Goal: Find specific page/section: Find specific page/section

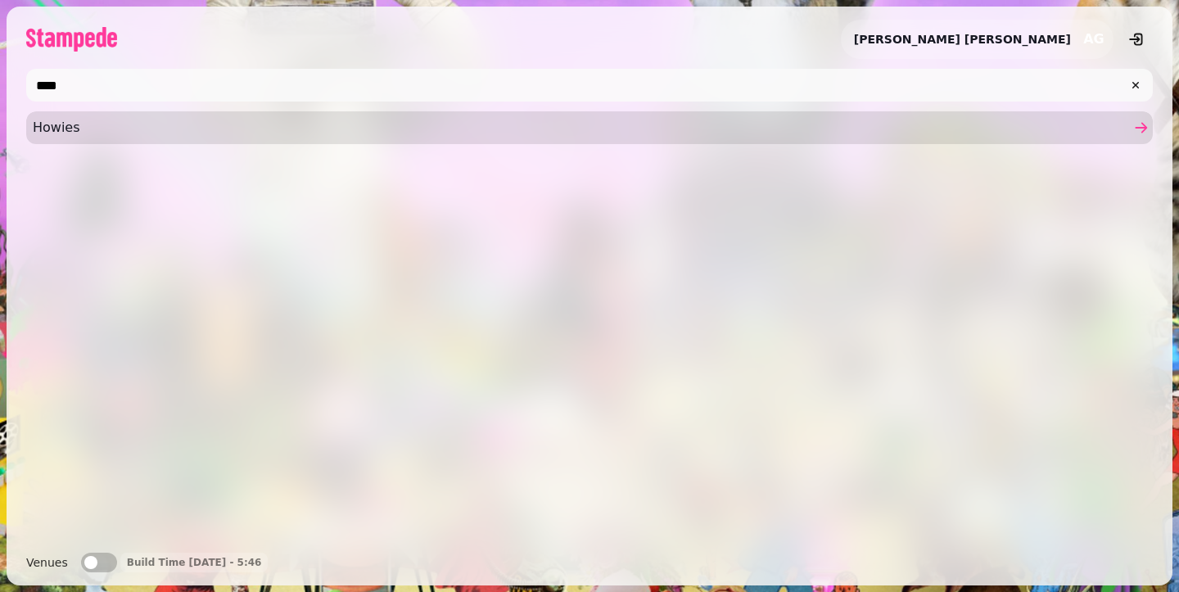
type input "****"
click at [331, 137] on span "Howies" at bounding box center [581, 128] width 1097 height 20
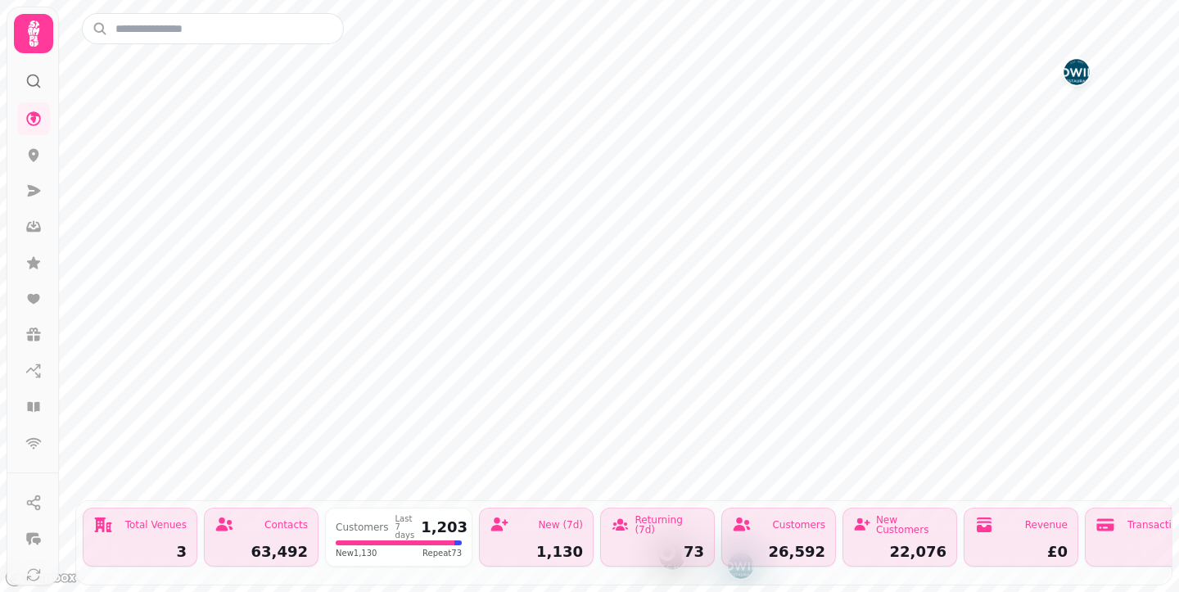
click at [29, 55] on div at bounding box center [33, 74] width 29 height 43
click at [32, 46] on icon at bounding box center [33, 33] width 11 height 26
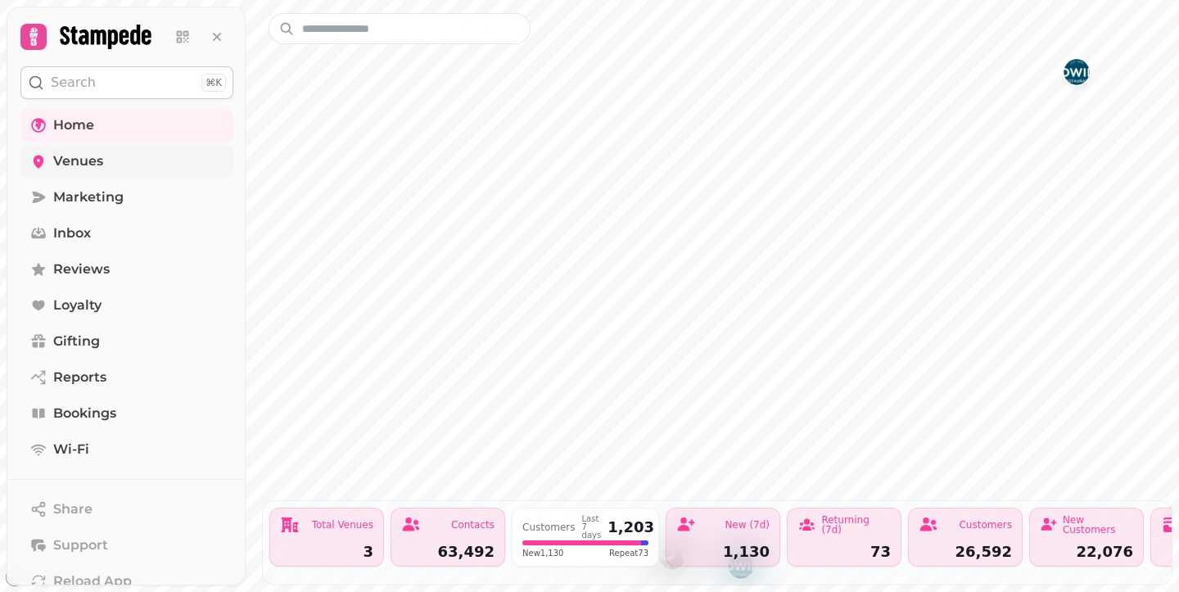
click at [114, 163] on link "Venues" at bounding box center [126, 161] width 213 height 33
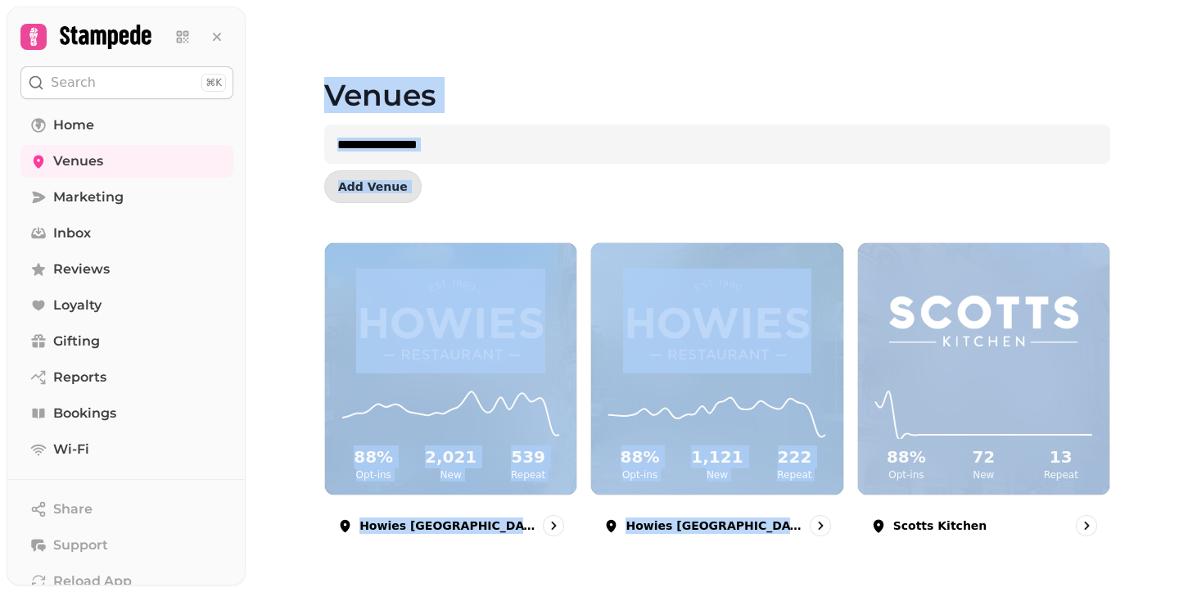
drag, startPoint x: 323, startPoint y: 102, endPoint x: 1128, endPoint y: 488, distance: 893.5
click at [1128, 488] on div "Venues Add Venue 88 % Opt-ins 2,021 New 539 Repeat Howies [GEOGRAPHIC_DATA] 88 …" at bounding box center [712, 296] width 933 height 592
click at [1128, 488] on div "88 % Opt-ins 2,021 New 539 Repeat Howies [GEOGRAPHIC_DATA] 88 % Opt-ins 1,121 N…" at bounding box center [717, 415] width 838 height 346
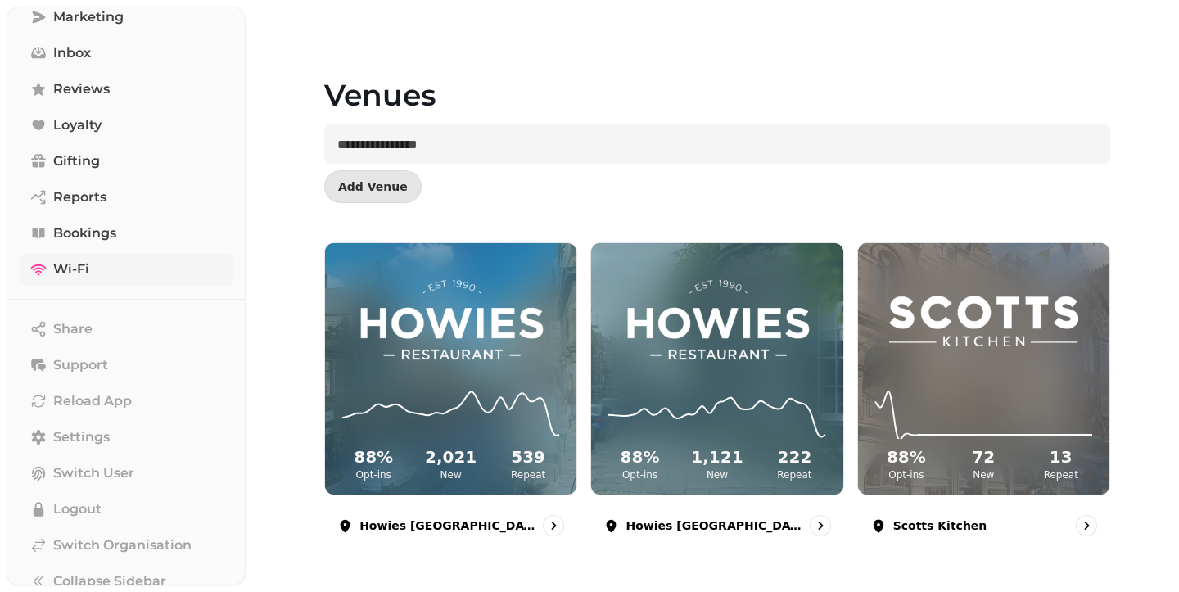
scroll to position [200, 0]
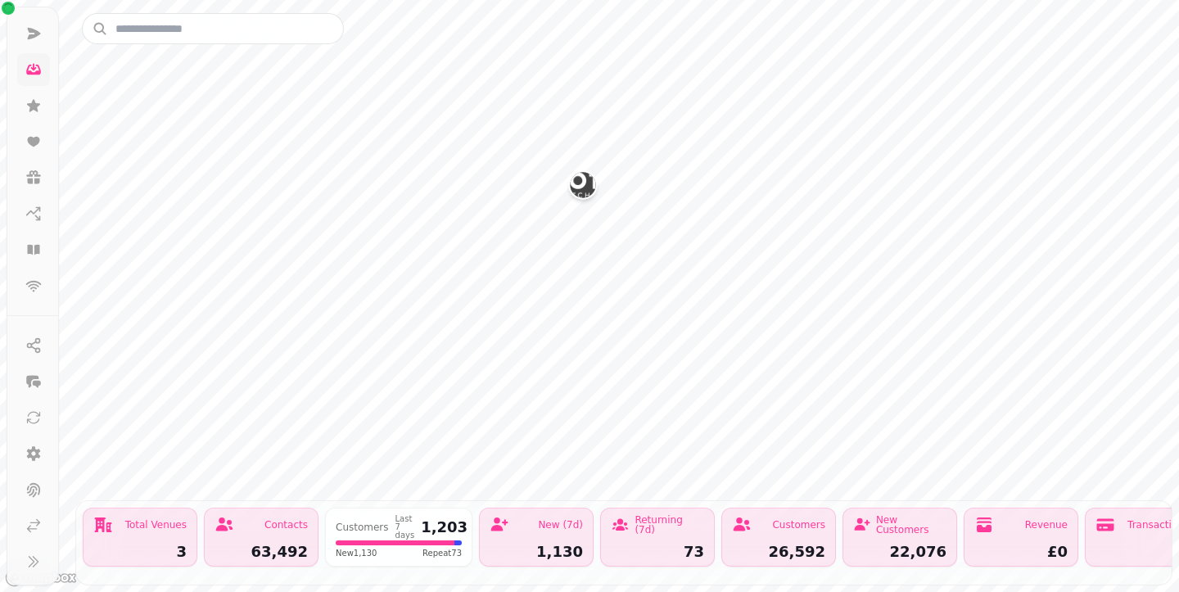
scroll to position [157, 0]
click at [155, 29] on input "text" at bounding box center [213, 28] width 262 height 31
click at [32, 38] on icon at bounding box center [34, 33] width 13 height 11
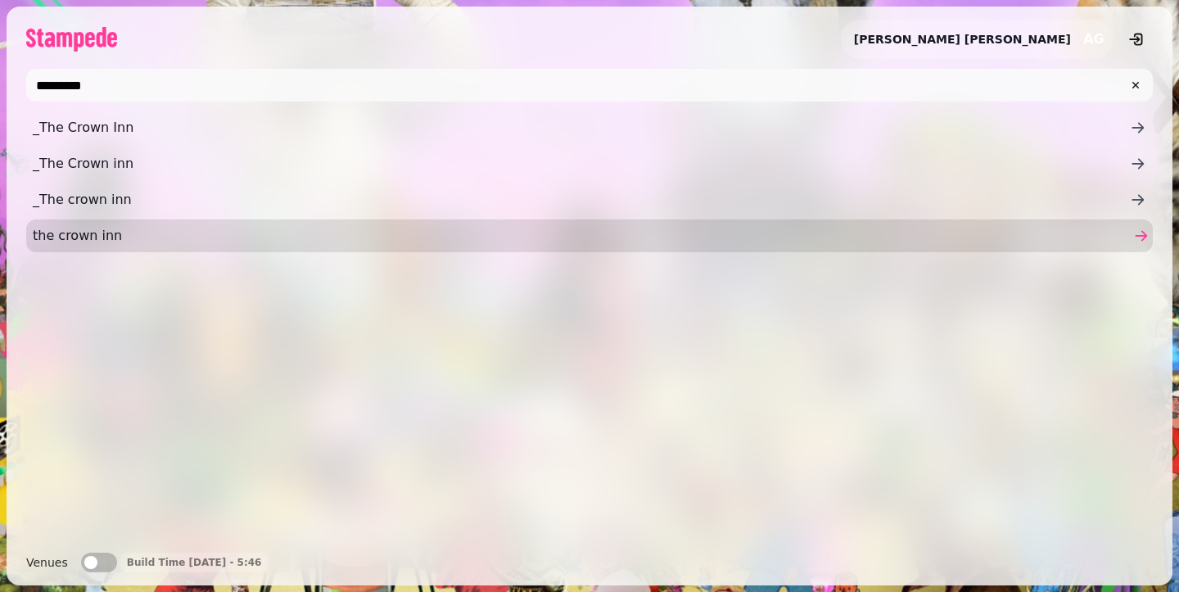
type input "*********"
click at [243, 230] on span "the crown inn" at bounding box center [581, 236] width 1097 height 20
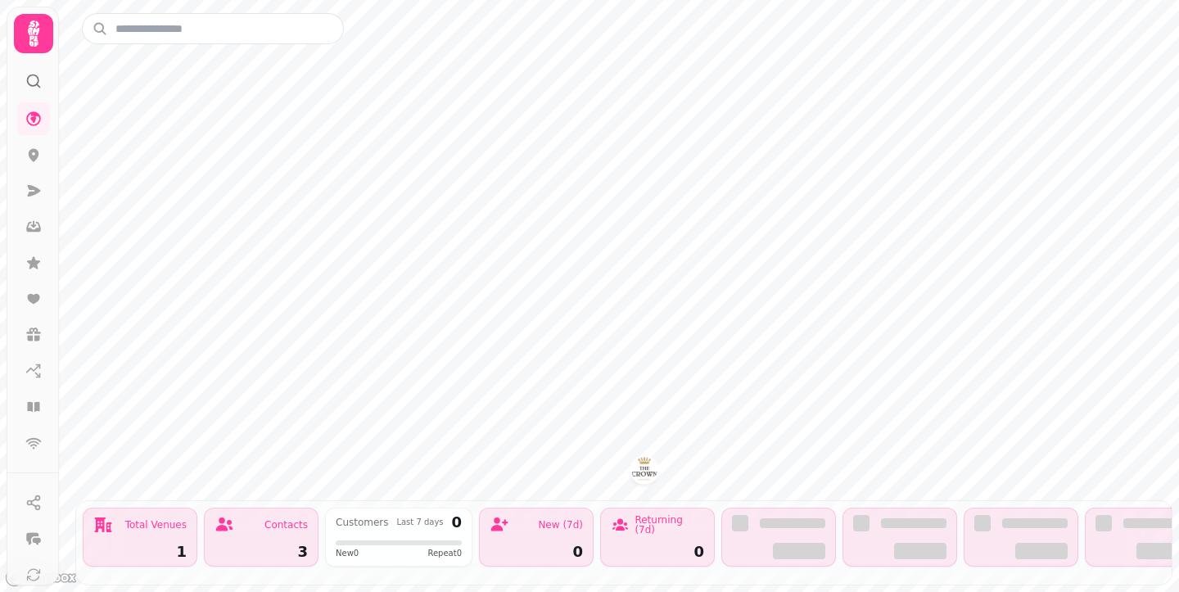
click at [34, 40] on icon at bounding box center [33, 33] width 11 height 26
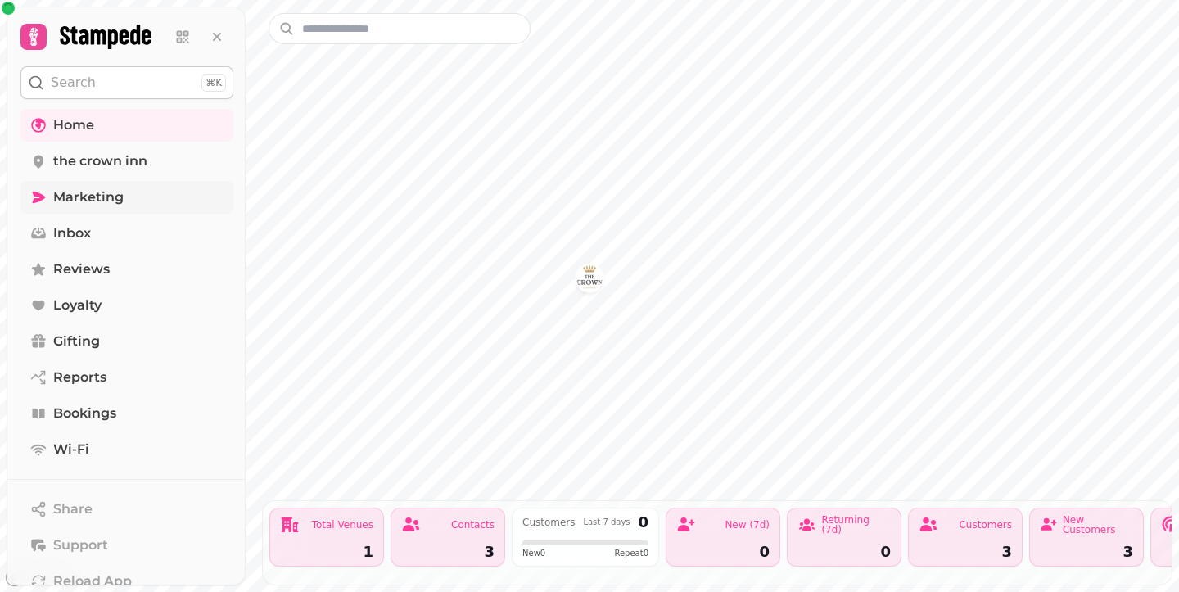
click at [82, 201] on span "Marketing" at bounding box center [88, 197] width 70 height 20
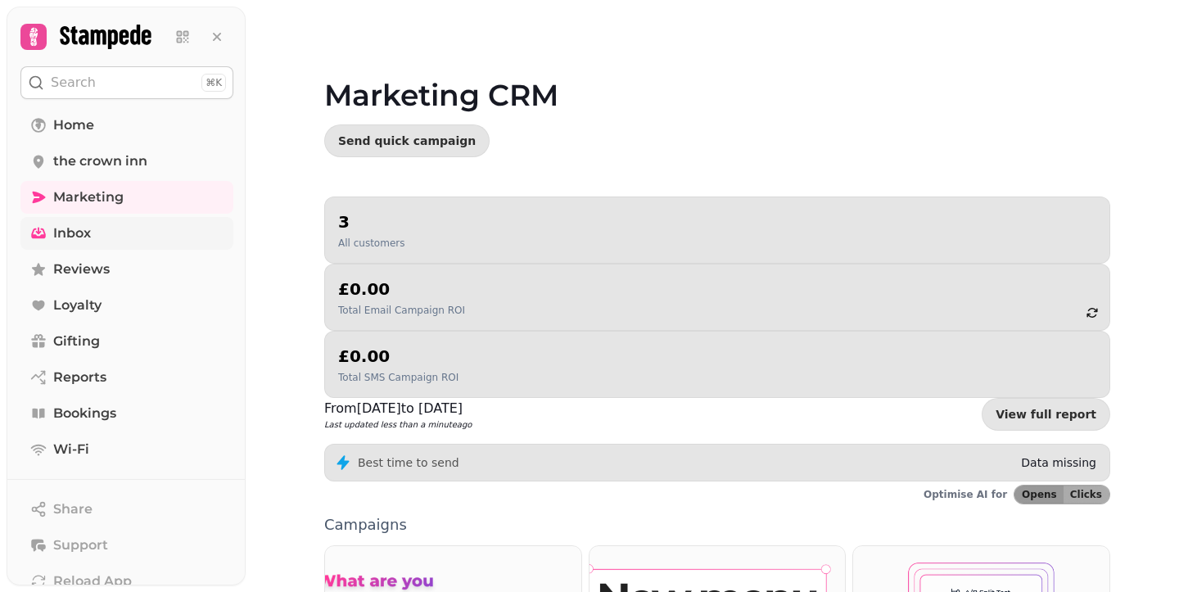
click at [86, 243] on link "Inbox" at bounding box center [126, 233] width 213 height 33
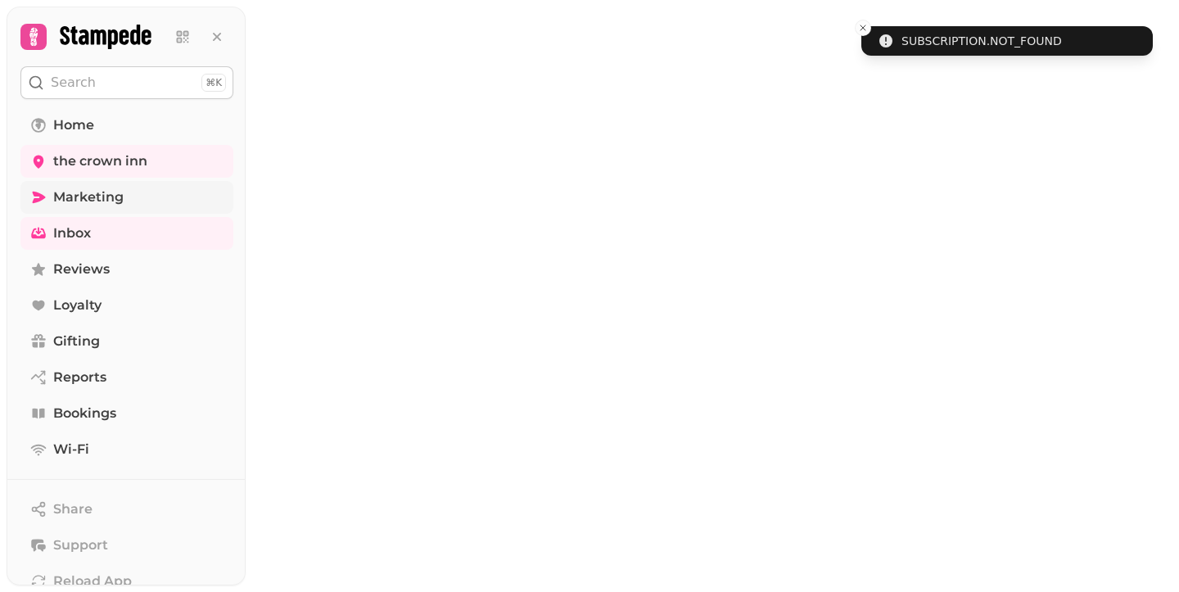
click at [90, 192] on span "Marketing" at bounding box center [88, 197] width 70 height 20
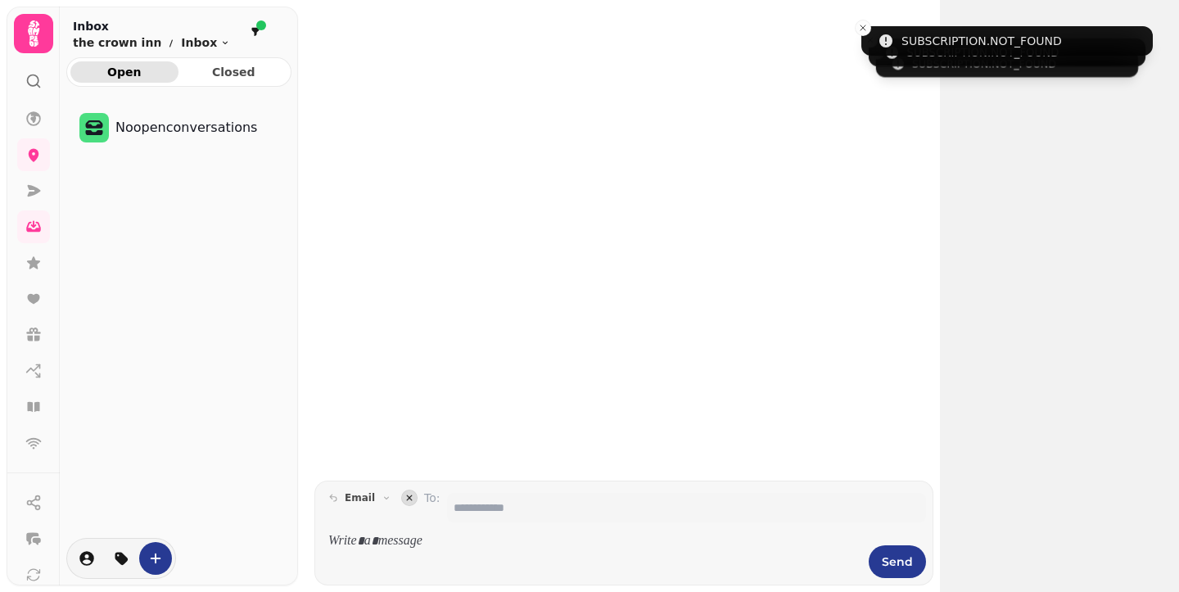
click at [28, 41] on icon at bounding box center [33, 33] width 33 height 33
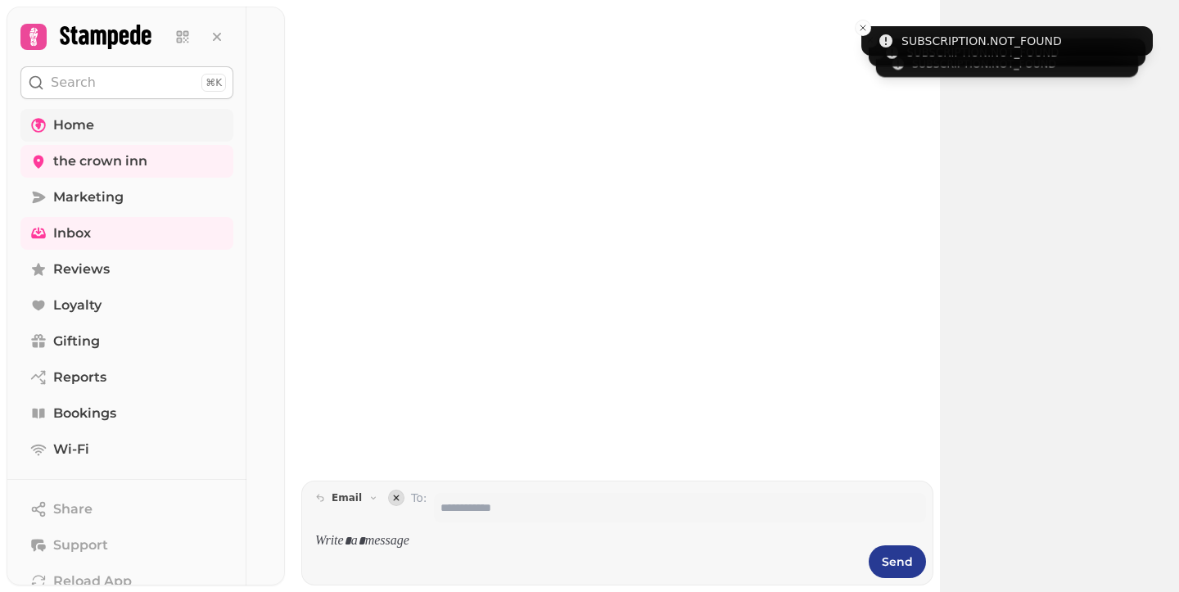
click at [148, 120] on link "Home" at bounding box center [126, 125] width 213 height 33
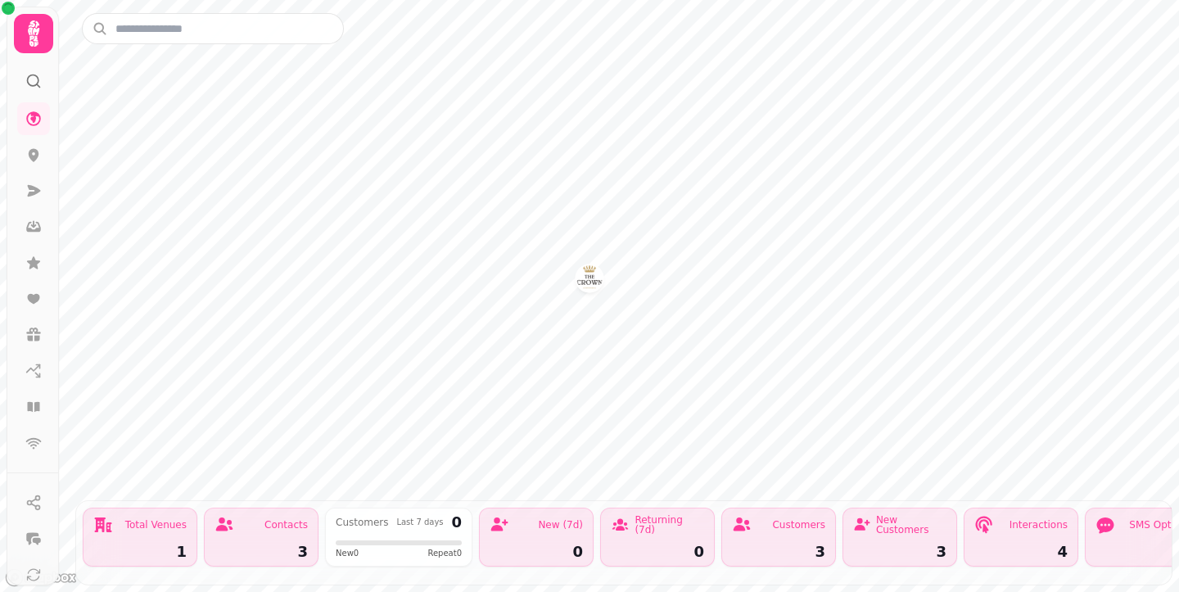
click at [34, 81] on icon at bounding box center [33, 81] width 16 height 16
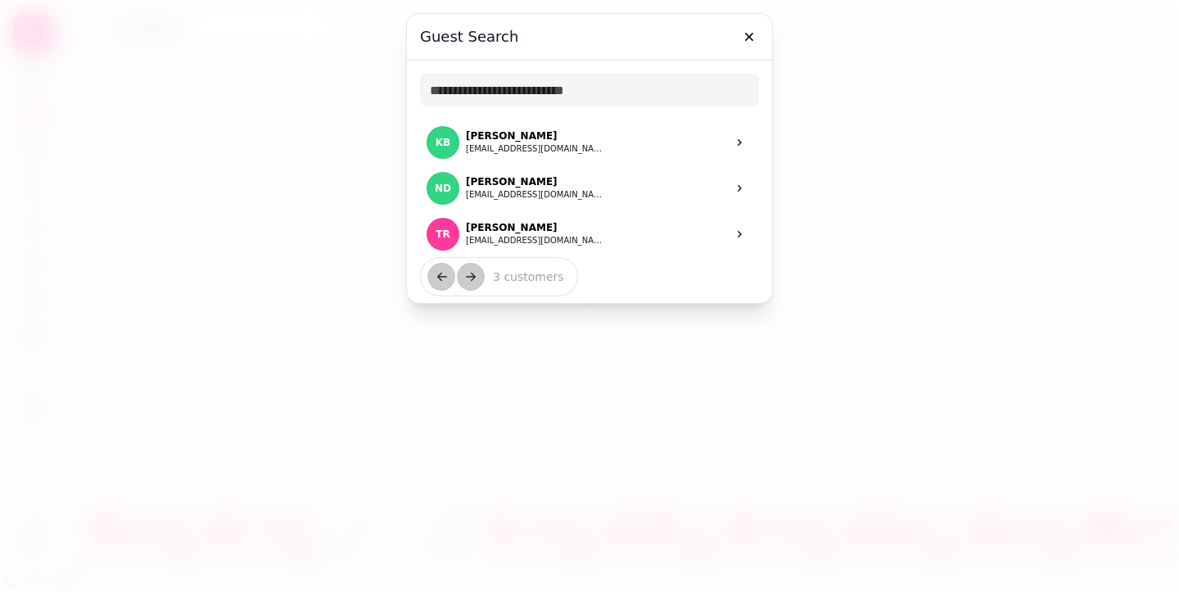
click at [209, 116] on div at bounding box center [589, 296] width 1179 height 592
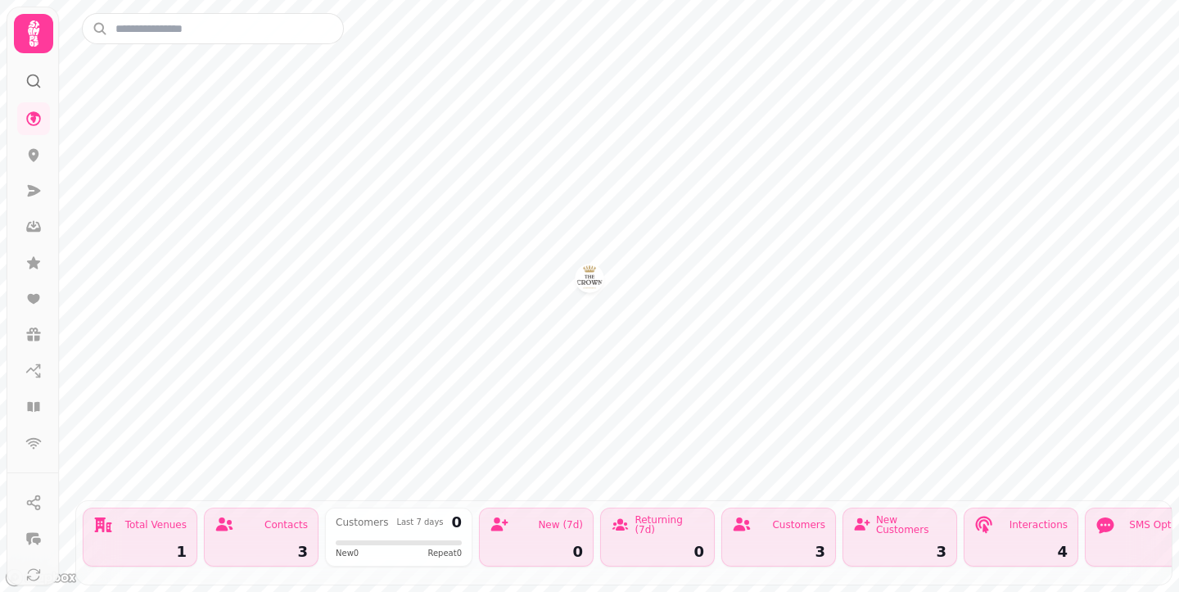
click at [22, 30] on icon at bounding box center [33, 33] width 33 height 33
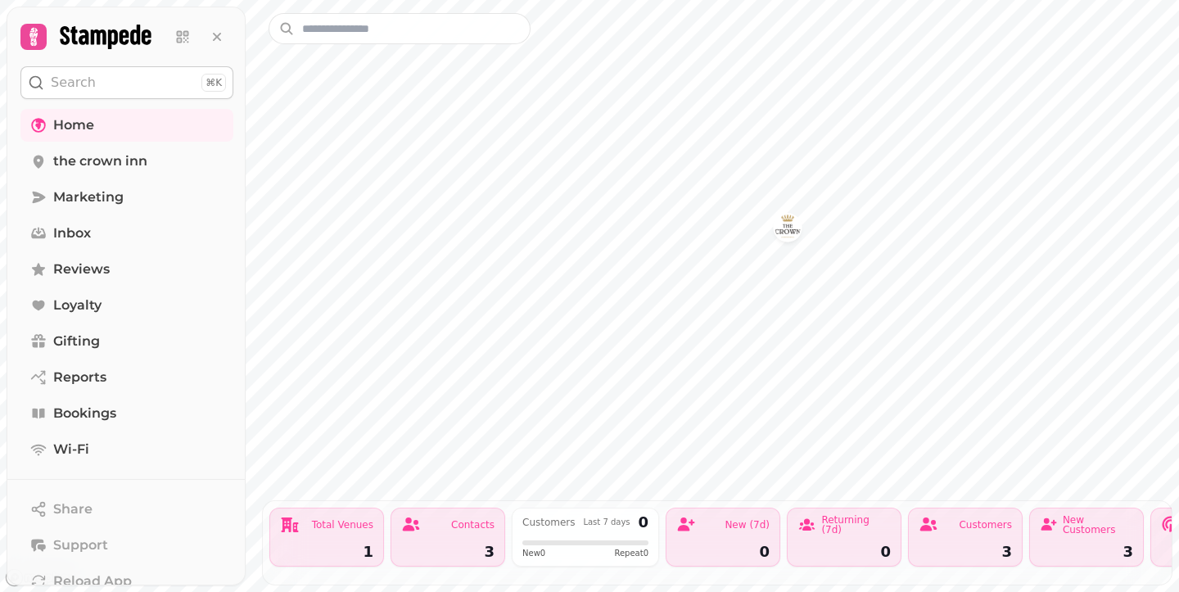
click at [778, 226] on img "the crown inn" at bounding box center [787, 227] width 25 height 25
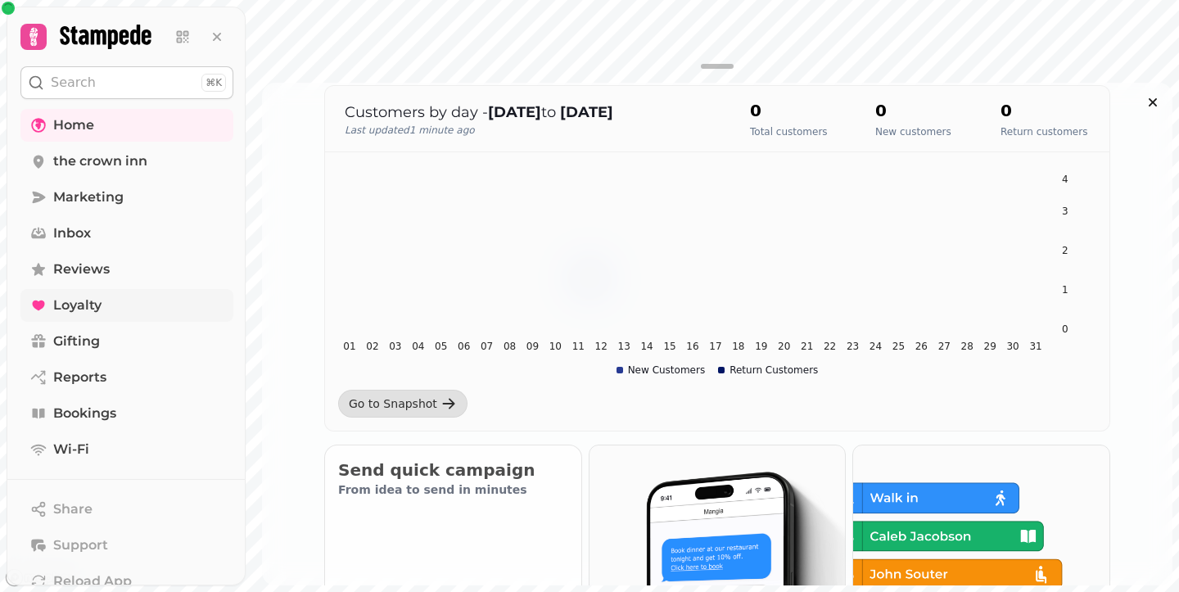
scroll to position [246, 0]
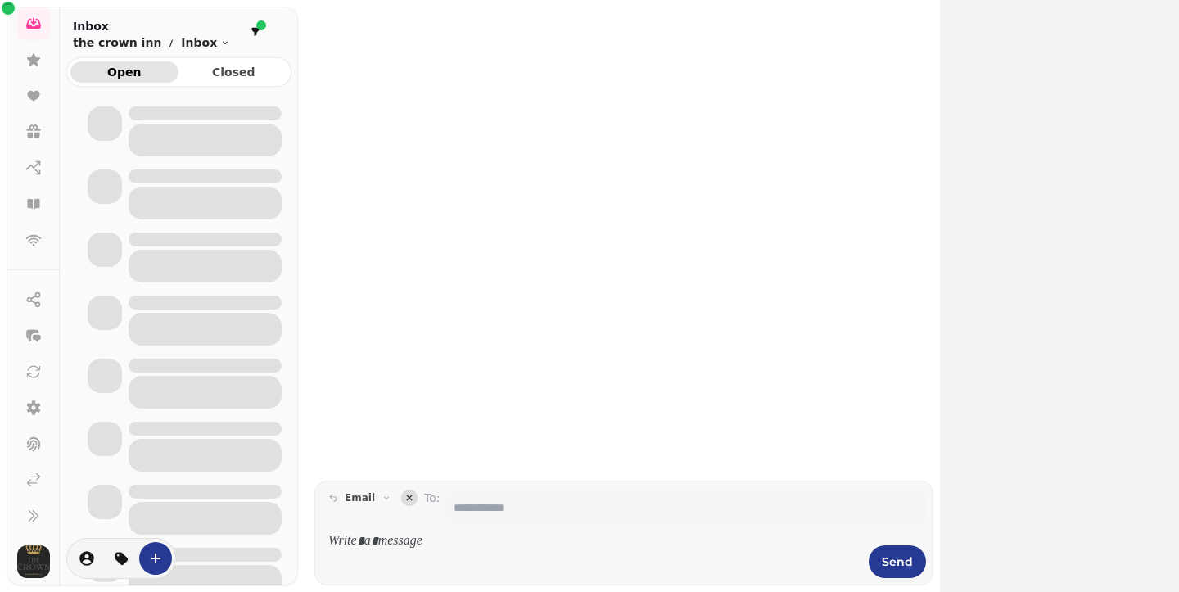
scroll to position [203, 0]
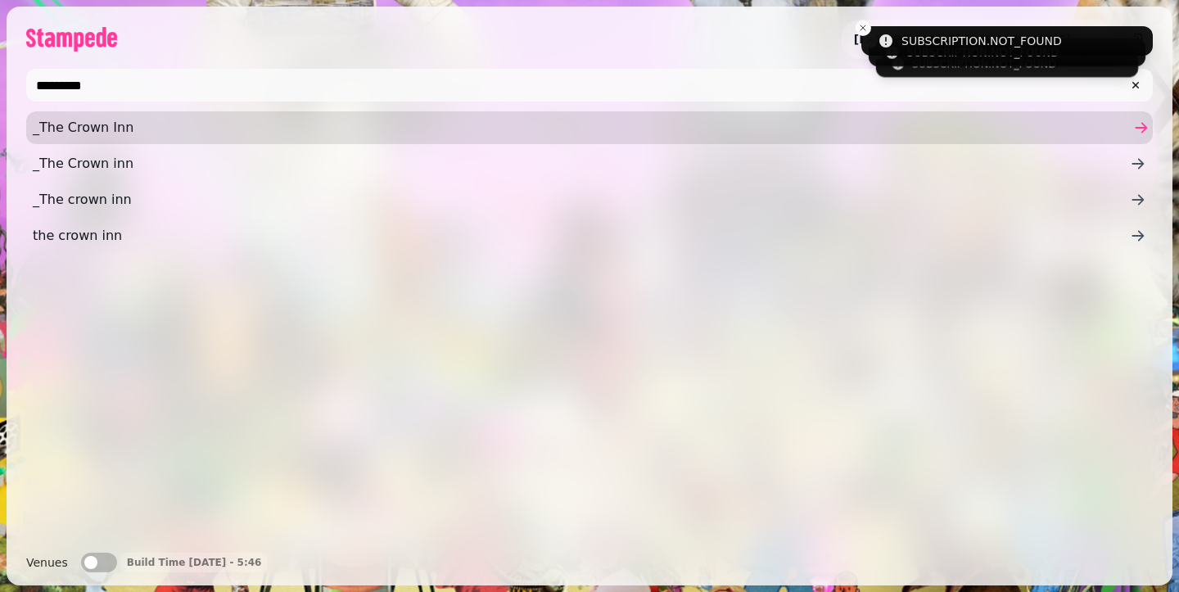
click at [88, 129] on span "_The Crown Inn" at bounding box center [581, 128] width 1097 height 20
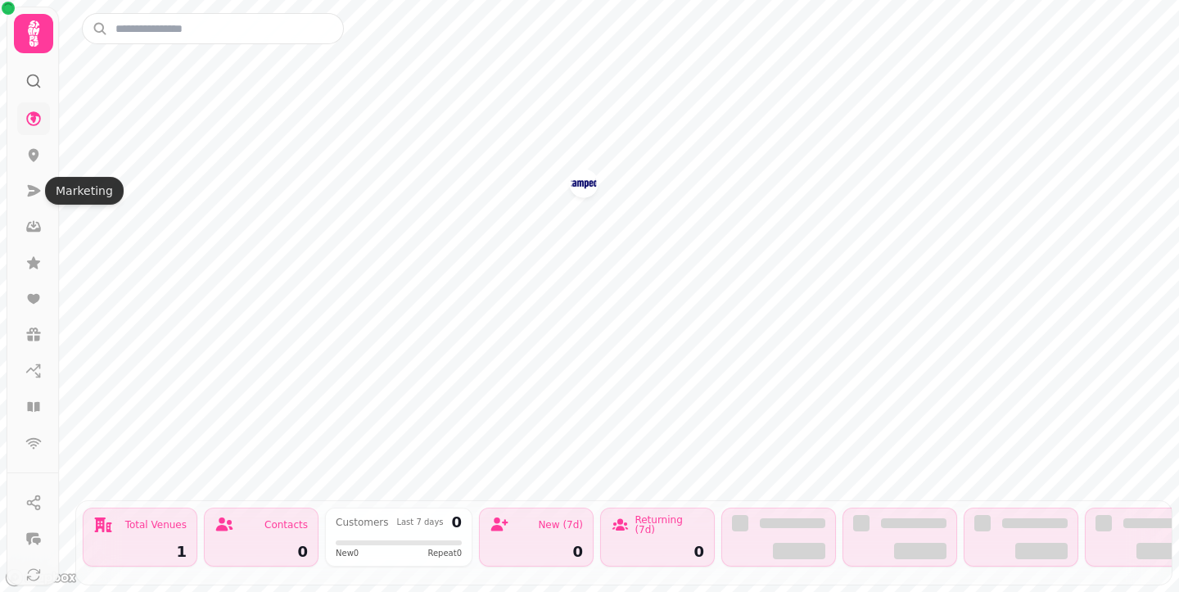
click at [28, 117] on icon at bounding box center [33, 118] width 15 height 15
click at [33, 25] on icon at bounding box center [33, 33] width 11 height 26
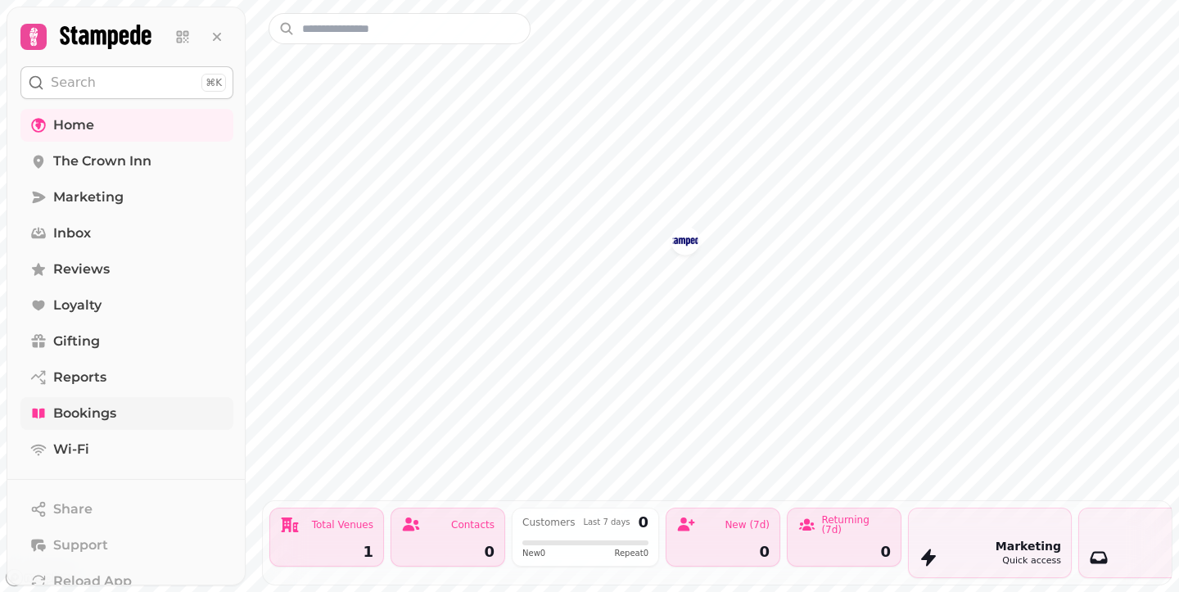
click at [84, 419] on span "Bookings" at bounding box center [84, 414] width 63 height 20
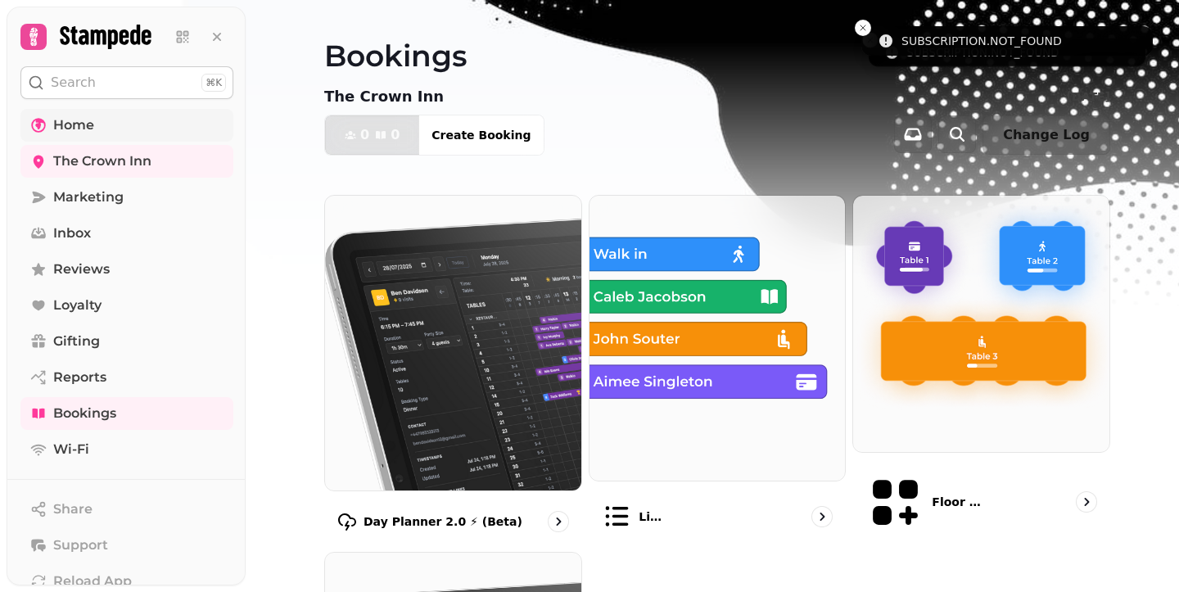
click at [113, 124] on link "Home" at bounding box center [126, 125] width 213 height 33
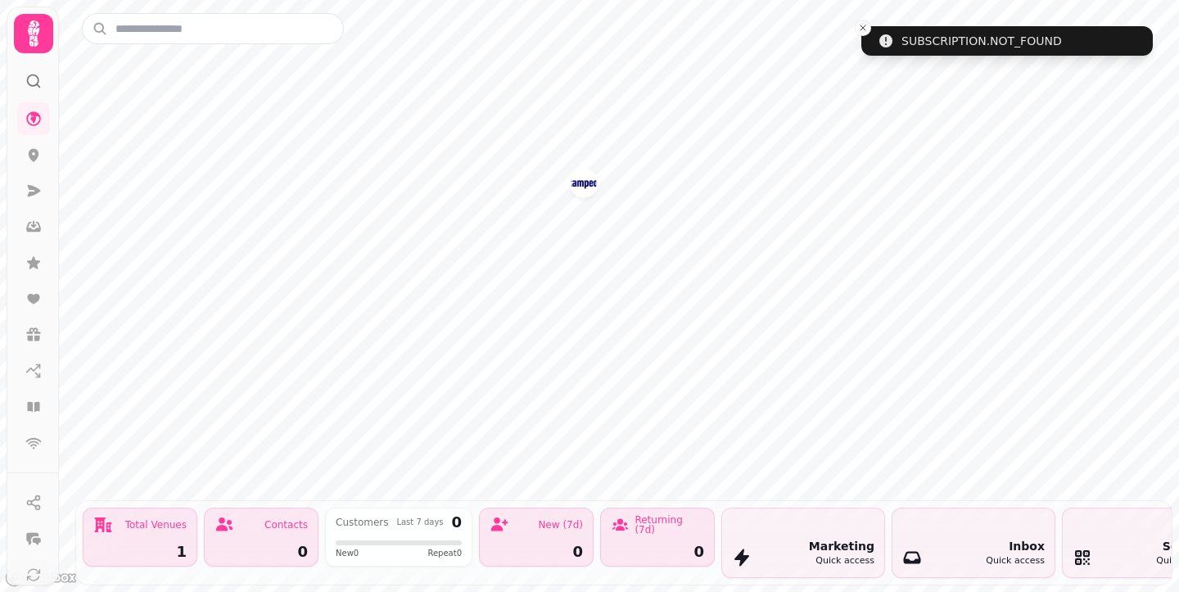
click at [26, 30] on icon at bounding box center [33, 33] width 33 height 33
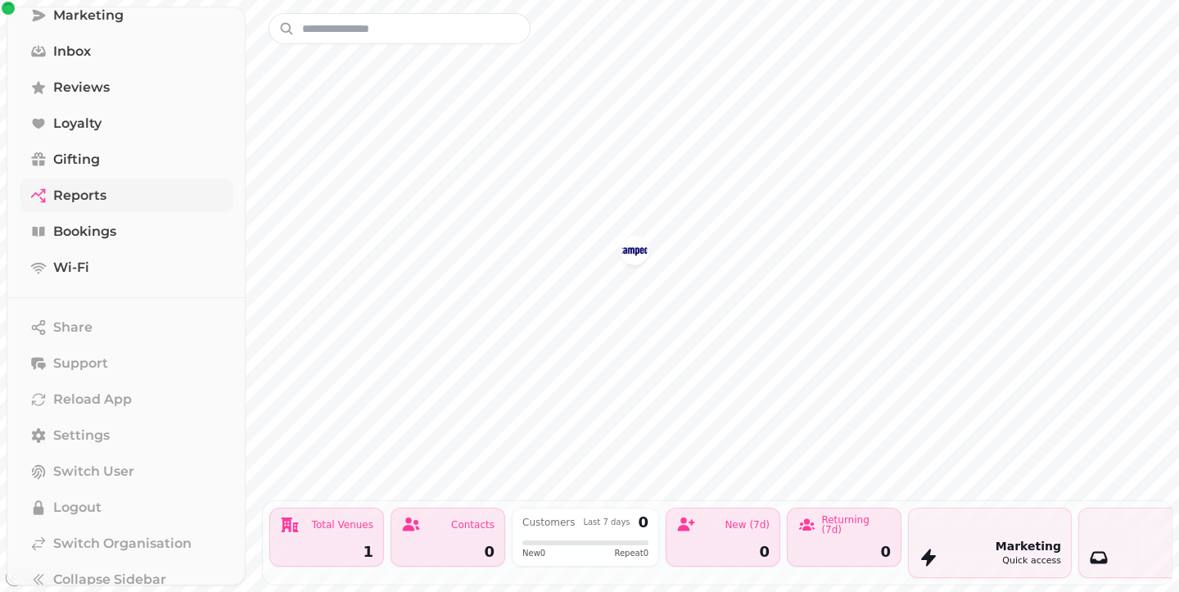
scroll to position [183, 0]
drag, startPoint x: 1018, startPoint y: 527, endPoint x: 308, endPoint y: 510, distance: 710.9
click at [309, 510] on div "Total Venues 1 Contacts 0 Customers Last 7 days 0 New 0 Repeat 0 New (7d) 0 Ret…" at bounding box center [717, 543] width 909 height 84
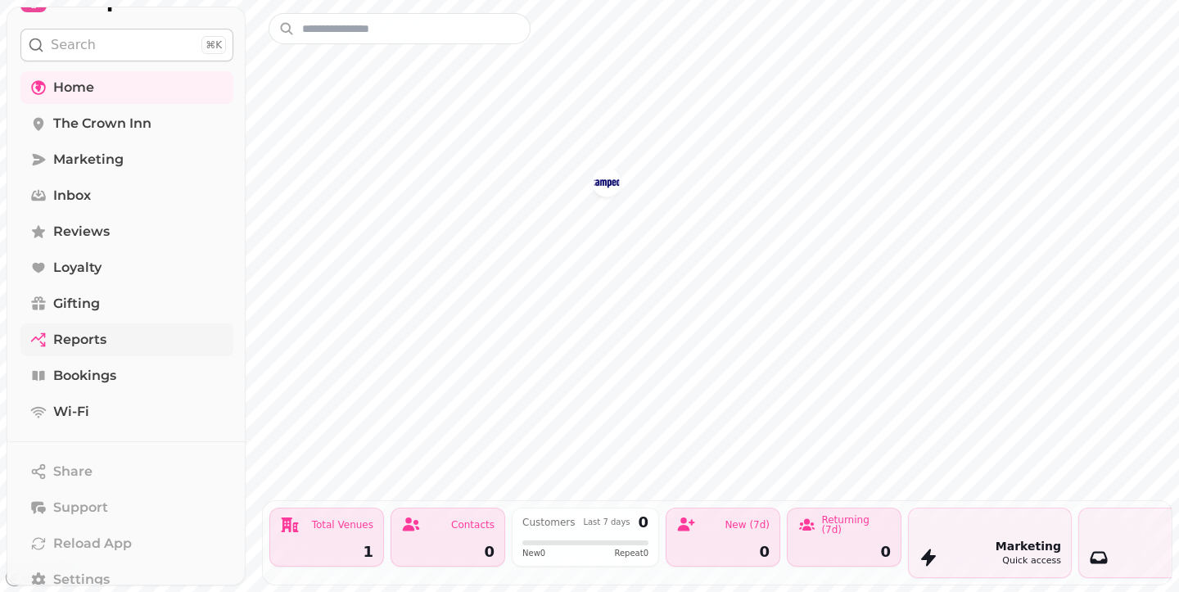
scroll to position [0, 0]
